Goal: Check status: Check status

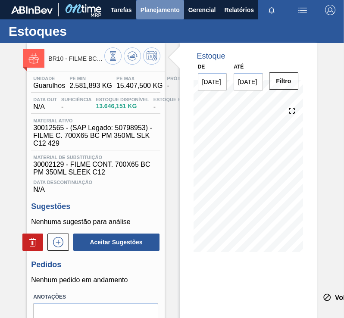
click at [162, 1] on button "Planejamento" at bounding box center [160, 9] width 48 height 19
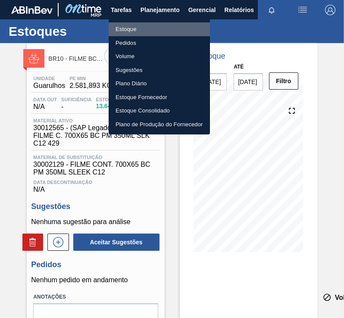
click at [135, 30] on li "Estoque" at bounding box center [159, 29] width 101 height 14
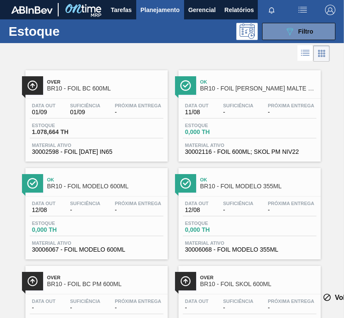
click at [160, 9] on span "Planejamento" at bounding box center [159, 10] width 39 height 10
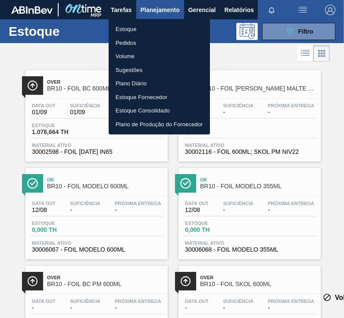
click at [158, 97] on li "Estoque Fornecedor" at bounding box center [159, 97] width 101 height 14
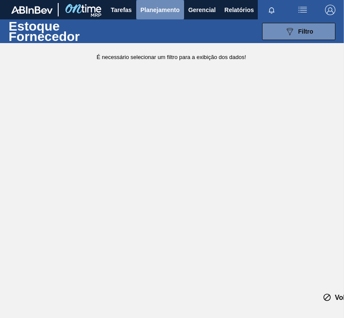
click at [165, 3] on button "Planejamento" at bounding box center [160, 9] width 48 height 19
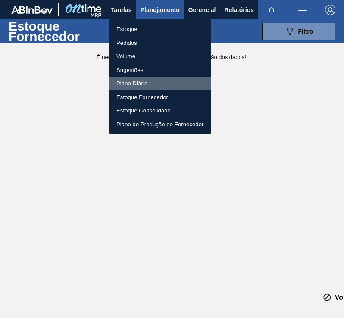
click at [141, 83] on li "Plano Diário" at bounding box center [159, 84] width 101 height 14
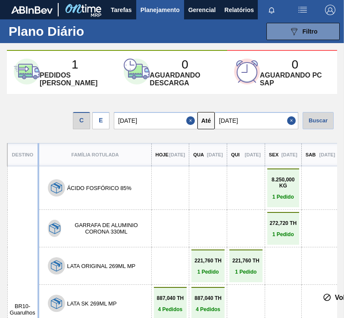
click at [109, 118] on div "E" at bounding box center [100, 120] width 17 height 17
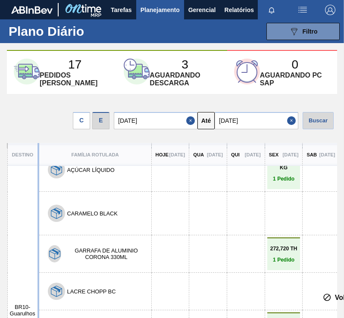
scroll to position [33, 0]
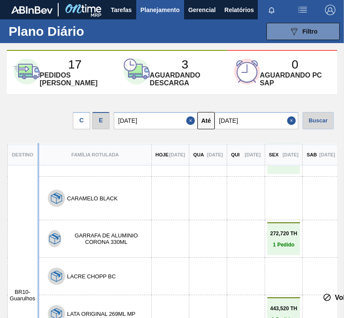
drag, startPoint x: 154, startPoint y: 204, endPoint x: 153, endPoint y: 223, distance: 19.0
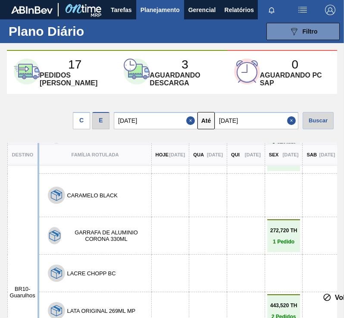
drag, startPoint x: 153, startPoint y: 223, endPoint x: 150, endPoint y: 234, distance: 11.9
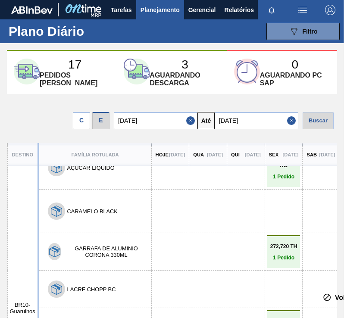
scroll to position [0, 0]
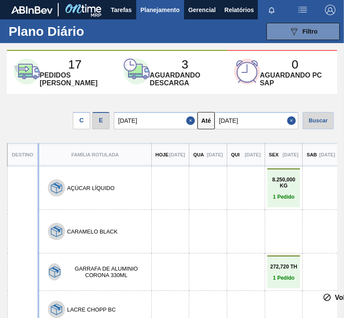
drag, startPoint x: 152, startPoint y: 220, endPoint x: 154, endPoint y: 171, distance: 48.3
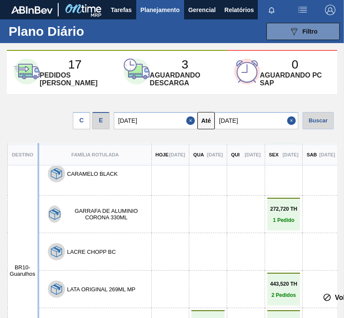
drag, startPoint x: 150, startPoint y: 188, endPoint x: 133, endPoint y: 228, distance: 43.9
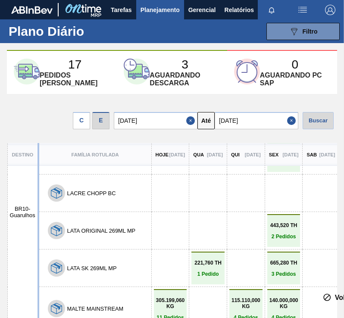
scroll to position [125, 0]
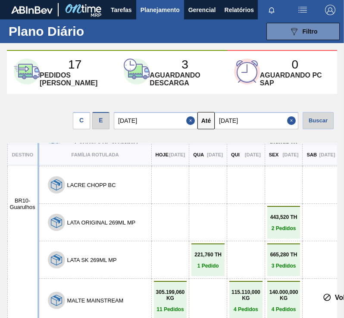
drag, startPoint x: 138, startPoint y: 190, endPoint x: 132, endPoint y: 252, distance: 61.9
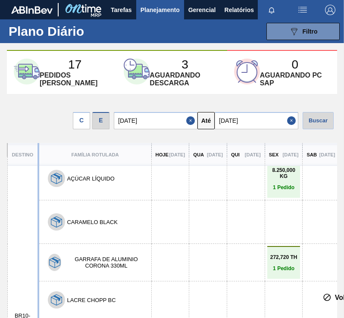
drag, startPoint x: 140, startPoint y: 259, endPoint x: 149, endPoint y: 146, distance: 113.6
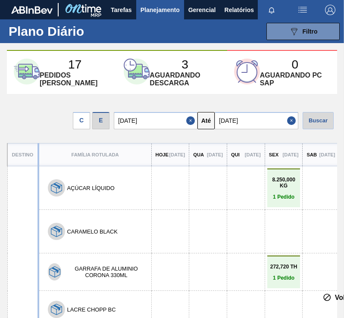
click at [222, 120] on input "[DATE]" at bounding box center [257, 120] width 84 height 17
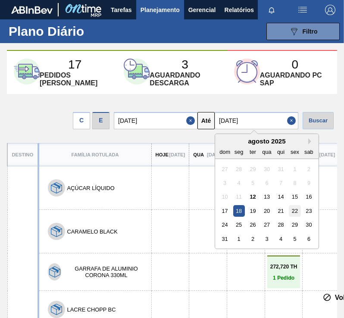
click at [292, 213] on div "22" at bounding box center [295, 211] width 12 height 12
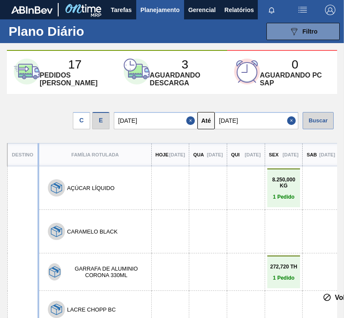
click at [307, 121] on div "Buscar" at bounding box center [317, 120] width 31 height 17
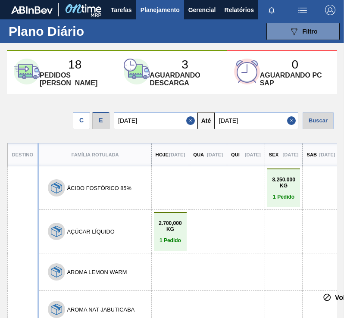
drag, startPoint x: 171, startPoint y: 290, endPoint x: 158, endPoint y: 210, distance: 80.3
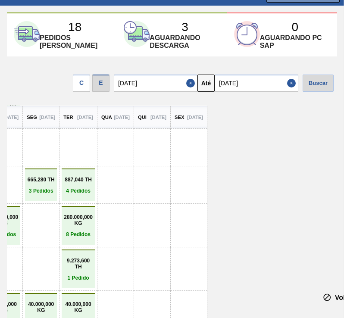
scroll to position [318, 0]
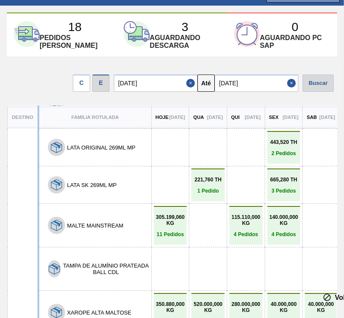
drag, startPoint x: 224, startPoint y: 184, endPoint x: 92, endPoint y: 196, distance: 132.5
drag, startPoint x: 112, startPoint y: 180, endPoint x: 108, endPoint y: 250, distance: 70.0
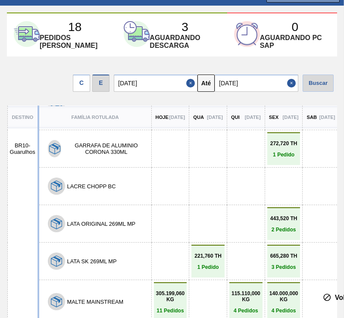
drag, startPoint x: 113, startPoint y: 256, endPoint x: 175, endPoint y: 109, distance: 159.1
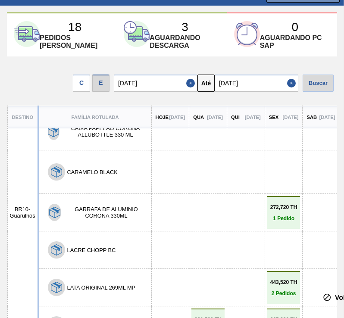
click at [236, 84] on input "[DATE]" at bounding box center [257, 83] width 84 height 17
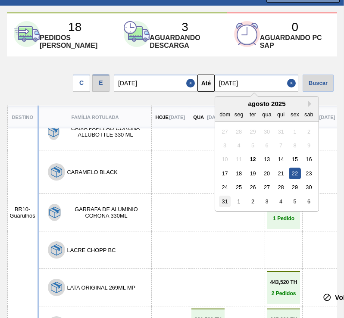
click at [231, 203] on div "31" at bounding box center [225, 202] width 12 height 12
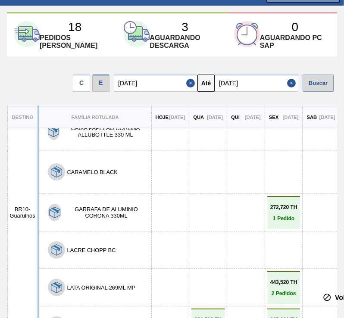
click at [309, 88] on div "Buscar" at bounding box center [317, 83] width 31 height 17
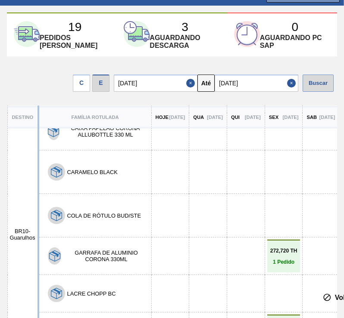
scroll to position [200, 0]
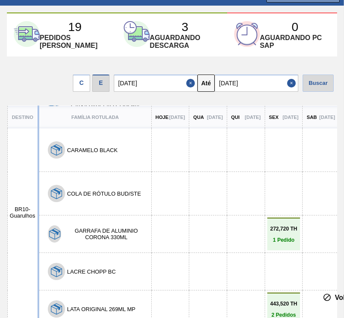
drag, startPoint x: 224, startPoint y: 230, endPoint x: 215, endPoint y: 168, distance: 62.6
drag, startPoint x: 170, startPoint y: 166, endPoint x: 169, endPoint y: 180, distance: 14.2
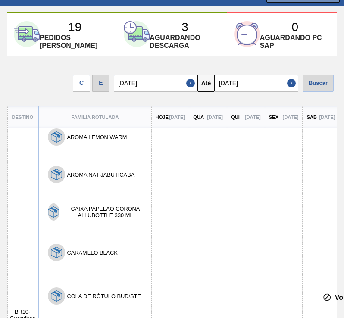
scroll to position [0, 0]
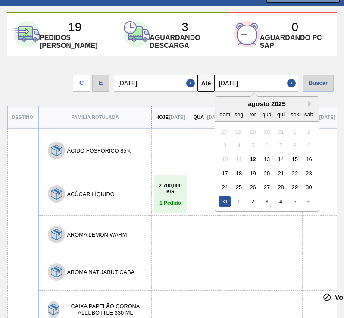
click at [245, 83] on input "[DATE]" at bounding box center [257, 83] width 84 height 17
click at [283, 200] on div "4" at bounding box center [281, 202] width 12 height 12
type input "[DATE]"
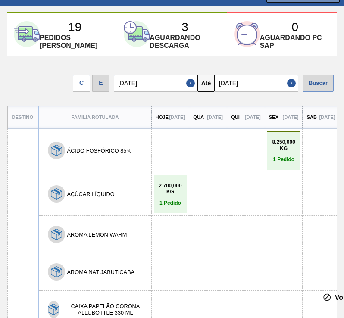
click at [312, 86] on div "Buscar" at bounding box center [317, 83] width 31 height 17
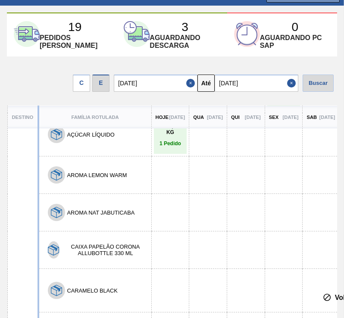
scroll to position [49, 0]
